Goal: Download file/media

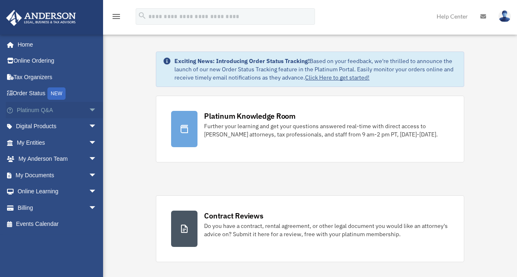
click at [89, 111] on span "arrow_drop_down" at bounding box center [97, 110] width 17 height 17
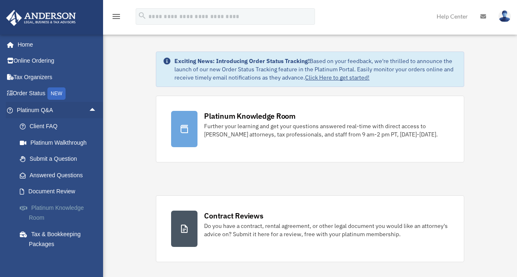
click at [58, 208] on link "Platinum Knowledge Room" at bounding box center [61, 213] width 98 height 26
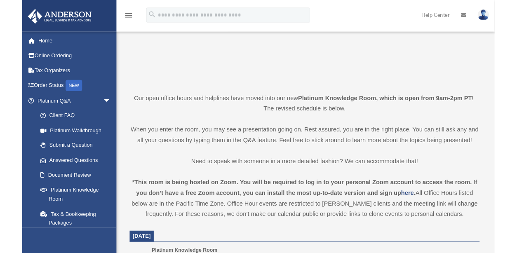
scroll to position [206, 0]
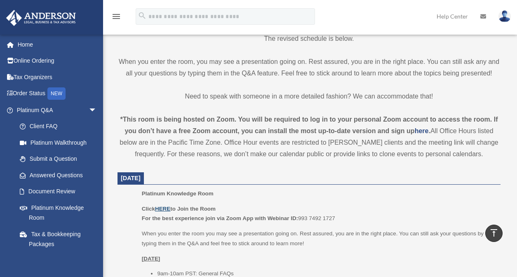
click at [160, 208] on u "HERE" at bounding box center [162, 209] width 15 height 6
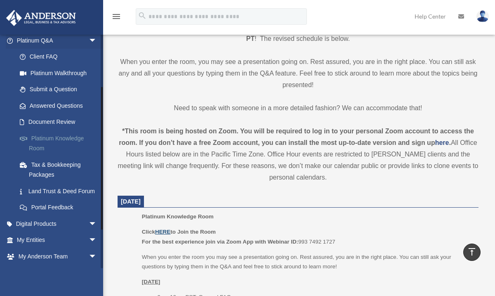
scroll to position [83, 0]
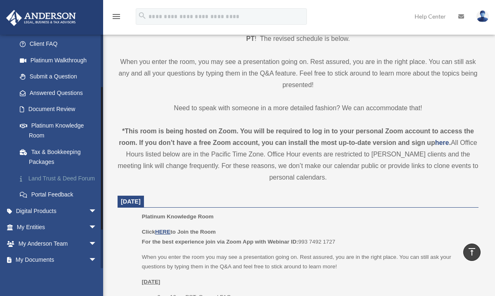
click at [48, 179] on link "Land Trust & Deed Forum" at bounding box center [61, 178] width 98 height 17
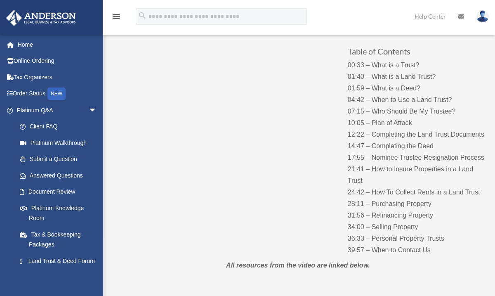
scroll to position [83, 0]
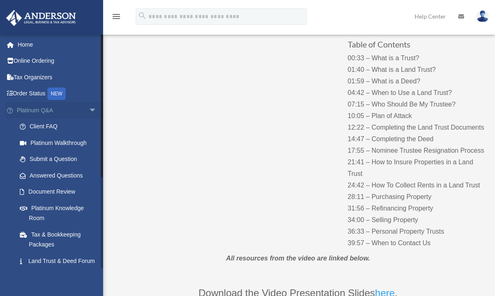
click at [89, 111] on span "arrow_drop_down" at bounding box center [97, 110] width 17 height 17
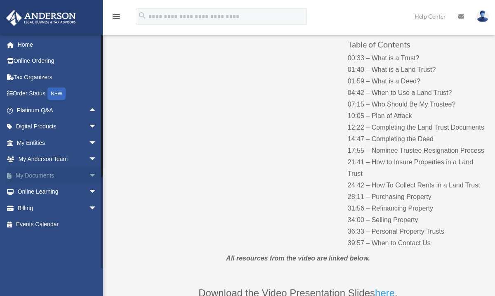
click at [91, 172] on span "arrow_drop_down" at bounding box center [97, 175] width 17 height 17
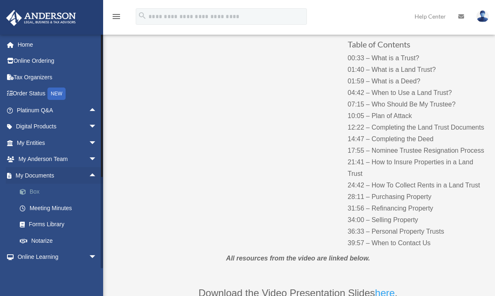
click at [28, 191] on span at bounding box center [26, 192] width 5 height 6
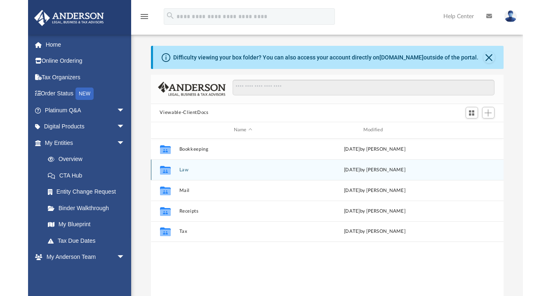
scroll to position [182, 347]
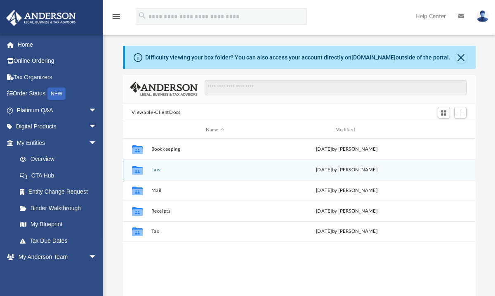
click at [137, 171] on icon "grid" at bounding box center [137, 170] width 11 height 7
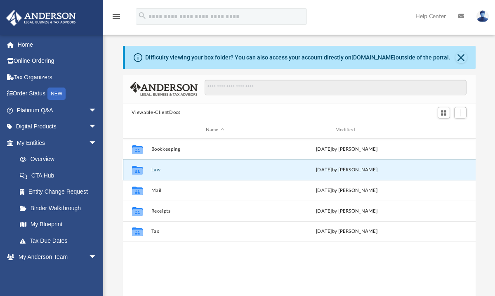
click at [140, 170] on icon "grid" at bounding box center [137, 170] width 11 height 7
click at [156, 171] on button "Law" at bounding box center [215, 169] width 128 height 5
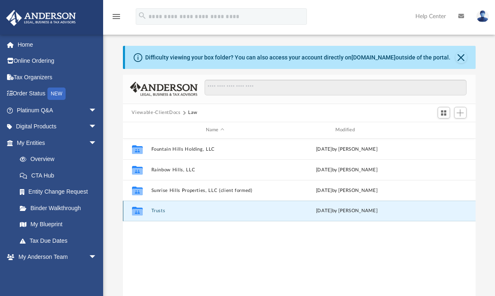
click at [161, 213] on button "Trusts" at bounding box center [215, 210] width 128 height 5
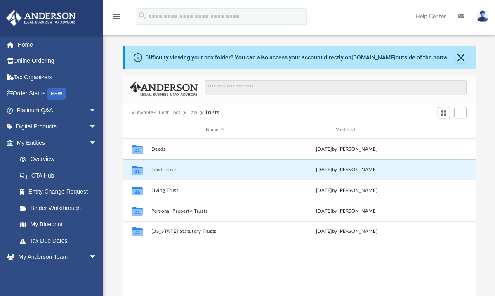
click at [177, 170] on button "Land Trusts" at bounding box center [215, 169] width 128 height 5
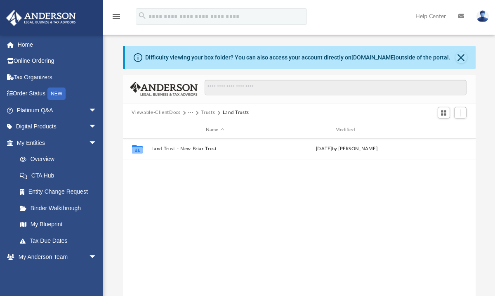
click at [208, 112] on button "Trusts" at bounding box center [208, 112] width 14 height 7
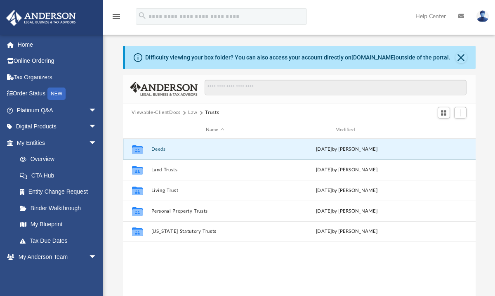
click at [159, 148] on button "Deeds" at bounding box center [215, 148] width 128 height 5
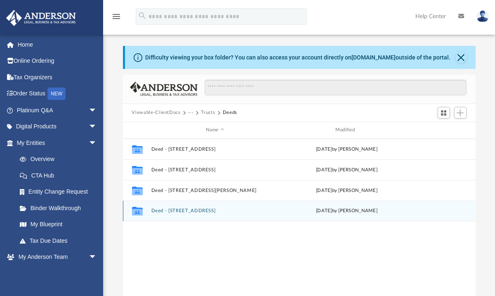
click at [183, 211] on button "Deed - 5559 Newbriar Way" at bounding box center [215, 210] width 128 height 5
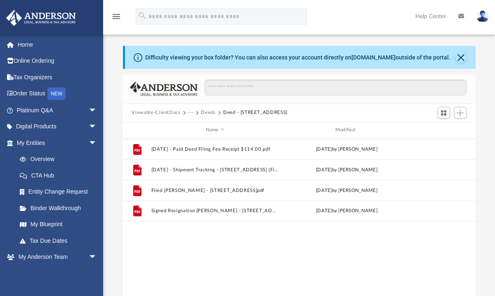
click at [211, 113] on button "Deeds" at bounding box center [208, 112] width 14 height 7
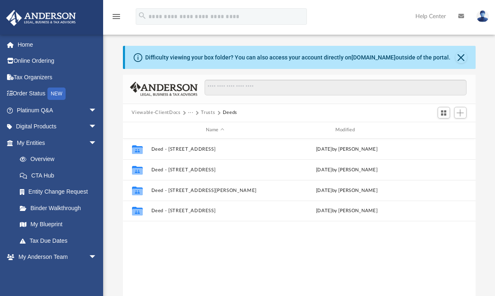
click at [203, 111] on button "Trusts" at bounding box center [208, 112] width 14 height 7
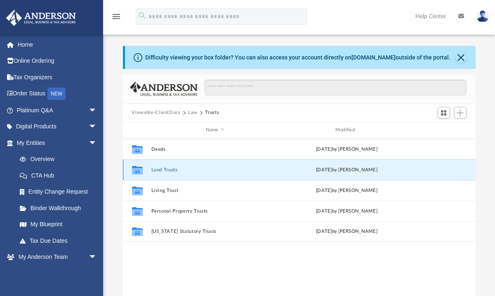
click at [170, 170] on button "Land Trusts" at bounding box center [215, 169] width 128 height 5
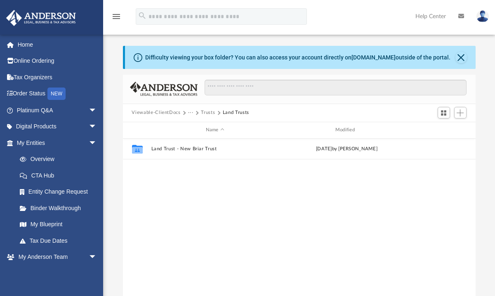
click at [205, 108] on div "Viewable-ClientDocs ··· Trusts Land Trusts" at bounding box center [299, 113] width 353 height 18
click at [205, 113] on button "Trusts" at bounding box center [208, 112] width 14 height 7
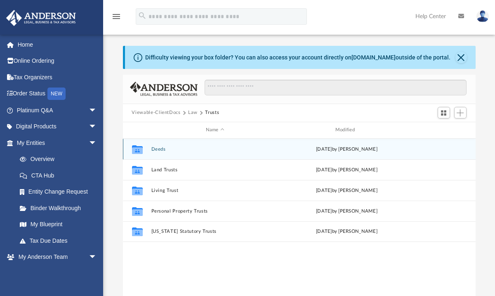
click at [163, 149] on button "Deeds" at bounding box center [215, 148] width 128 height 5
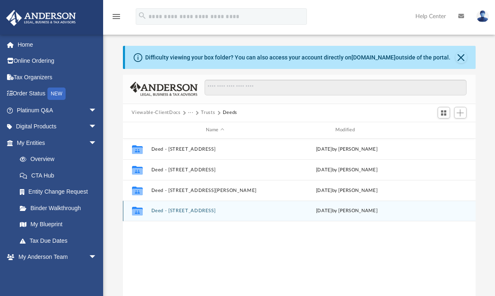
click at [180, 209] on button "Deed - 5559 Newbriar Way" at bounding box center [215, 210] width 128 height 5
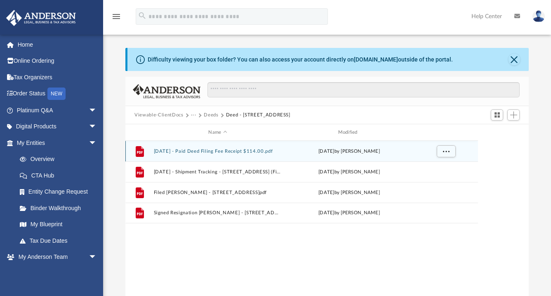
scroll to position [182, 397]
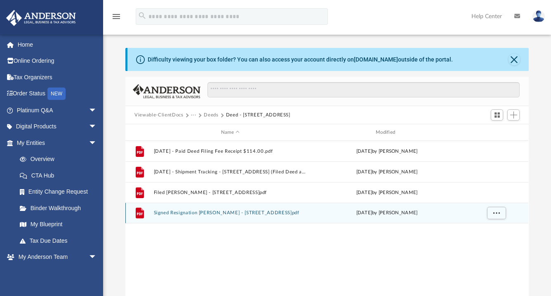
click at [181, 210] on button "Signed Resignation Grant Deed - 5559 Newbriar Way.pdf" at bounding box center [230, 212] width 153 height 5
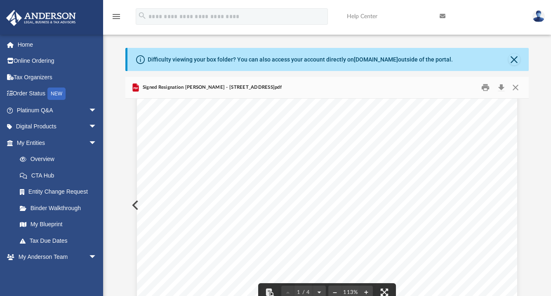
scroll to position [156, 0]
click at [328, 113] on div "Page 1" at bounding box center [327, 195] width 380 height 492
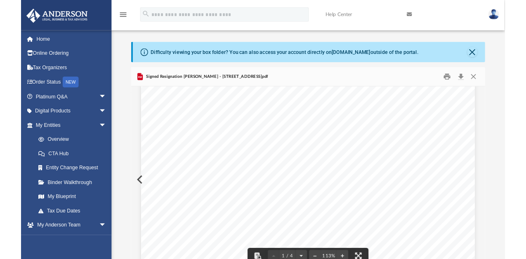
scroll to position [0, 0]
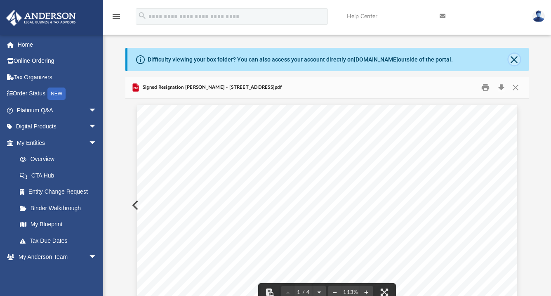
click at [501, 59] on button "Close" at bounding box center [515, 60] width 12 height 12
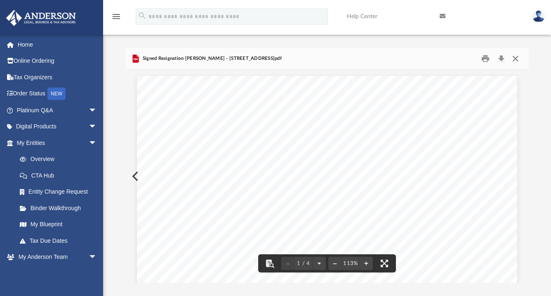
click at [501, 59] on button "Close" at bounding box center [515, 58] width 15 height 13
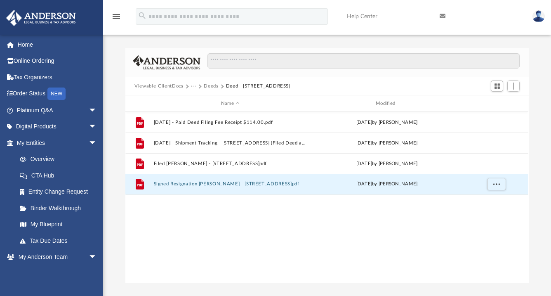
click at [212, 87] on button "Deeds" at bounding box center [211, 86] width 14 height 7
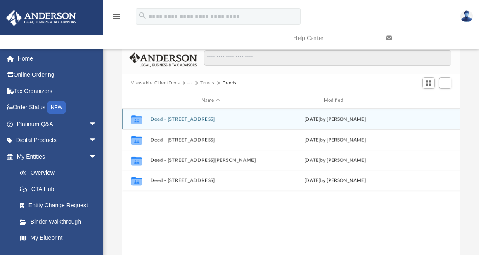
scroll to position [182, 332]
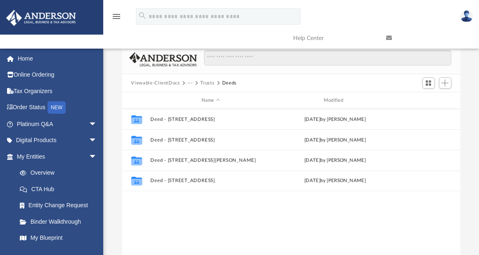
click at [203, 83] on button "Trusts" at bounding box center [207, 83] width 14 height 7
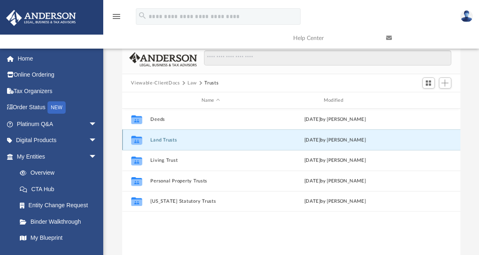
click at [159, 142] on button "Land Trusts" at bounding box center [210, 139] width 120 height 5
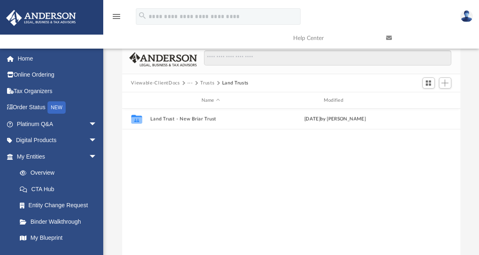
click at [208, 82] on button "Trusts" at bounding box center [207, 83] width 14 height 7
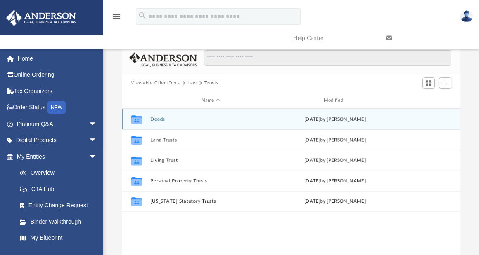
click at [160, 119] on button "Deeds" at bounding box center [210, 119] width 120 height 5
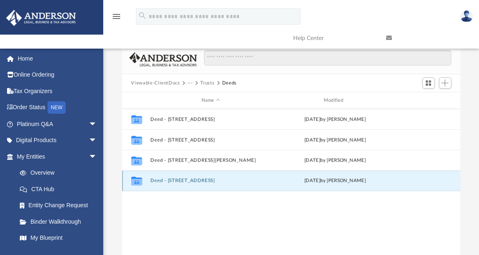
click at [186, 182] on button "Deed - 5559 Newbriar Way" at bounding box center [210, 180] width 120 height 5
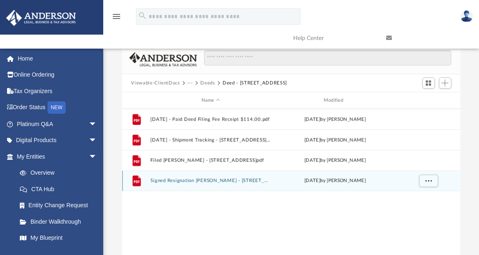
click at [186, 182] on button "Signed Resignation Grant Deed - 5559 Newbriar Way.pdf" at bounding box center [210, 180] width 120 height 5
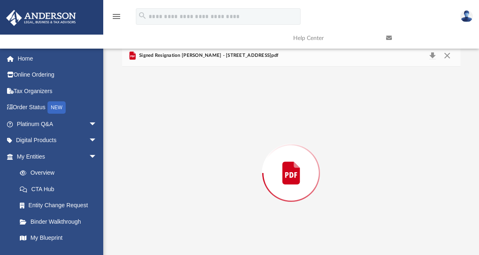
scroll to position [24, 0]
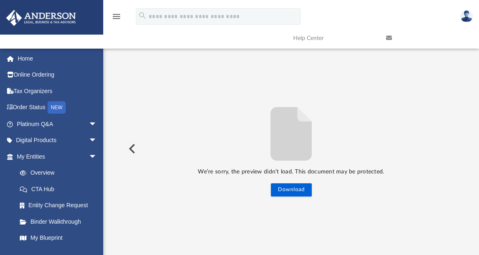
click at [202, 142] on div "We’re sorry, the preview didn’t load. This document may be protected. Download" at bounding box center [291, 149] width 338 height 96
click at [130, 148] on button "Preview" at bounding box center [131, 148] width 18 height 23
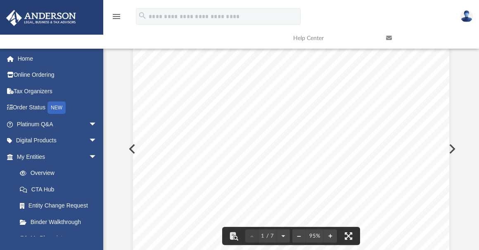
scroll to position [0, 0]
drag, startPoint x: 458, startPoint y: 160, endPoint x: 462, endPoint y: 49, distance: 111.5
click at [462, 49] on div "menu search Site Menu add sharonz221668@gmail.com My Profile Reset Password Log…" at bounding box center [239, 125] width 479 height 299
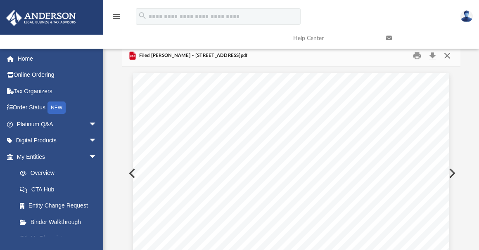
click at [447, 57] on button "Close" at bounding box center [446, 56] width 15 height 13
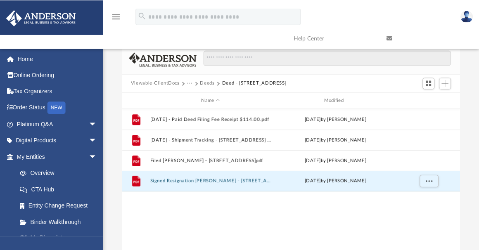
scroll to position [182, 333]
click at [205, 84] on button "Deeds" at bounding box center [207, 83] width 14 height 7
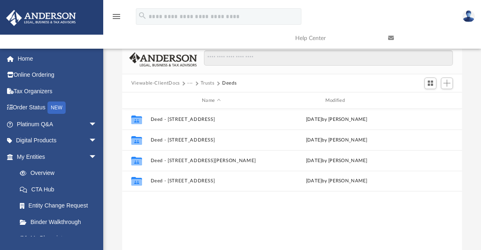
click at [187, 83] on button "···" at bounding box center [189, 83] width 5 height 7
click at [173, 84] on button "Viewable-ClientDocs" at bounding box center [155, 83] width 49 height 7
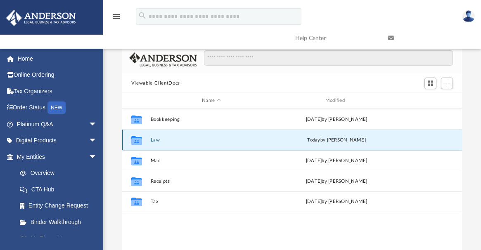
click at [157, 142] on button "Law" at bounding box center [211, 139] width 122 height 5
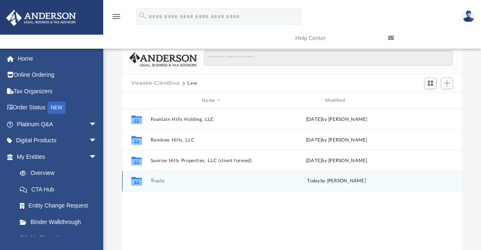
click at [156, 182] on button "Trusts" at bounding box center [211, 181] width 122 height 5
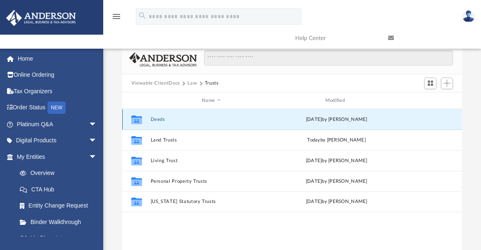
click at [156, 120] on button "Deeds" at bounding box center [211, 119] width 122 height 5
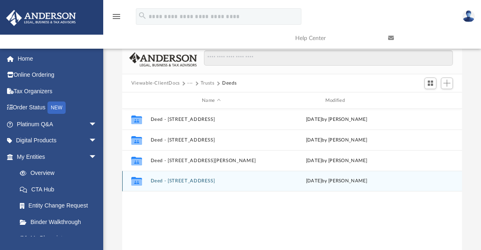
click at [174, 179] on button "Deed - 5559 Newbriar Way" at bounding box center [211, 181] width 122 height 5
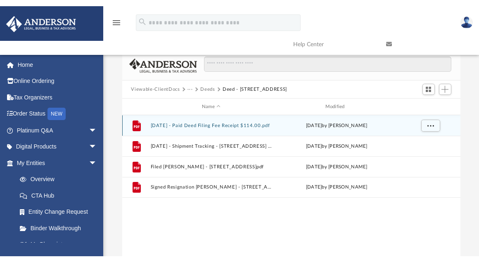
scroll to position [182, 332]
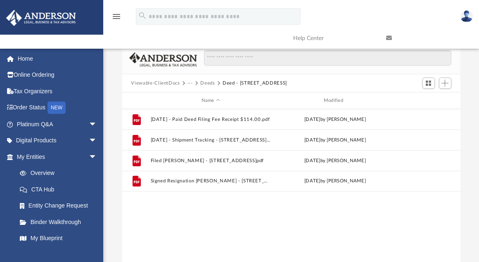
click at [463, 19] on img at bounding box center [466, 16] width 12 height 12
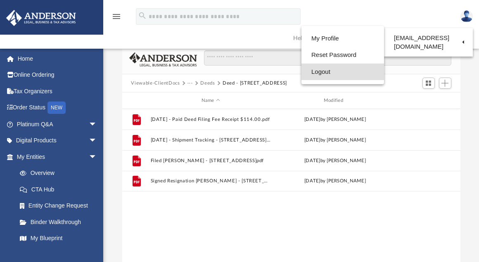
click at [309, 75] on link "Logout" at bounding box center [342, 72] width 83 height 17
